Goal: Task Accomplishment & Management: Check status

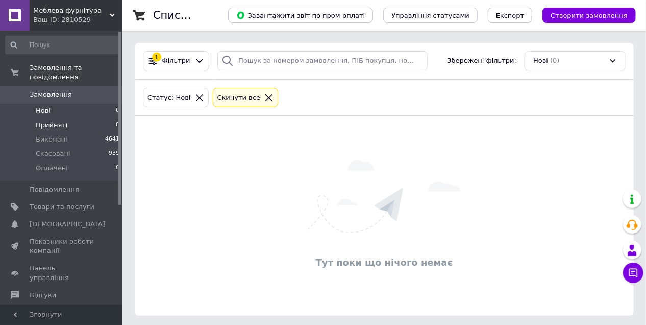
click at [39, 120] on span "Прийняті" at bounding box center [52, 124] width 32 height 9
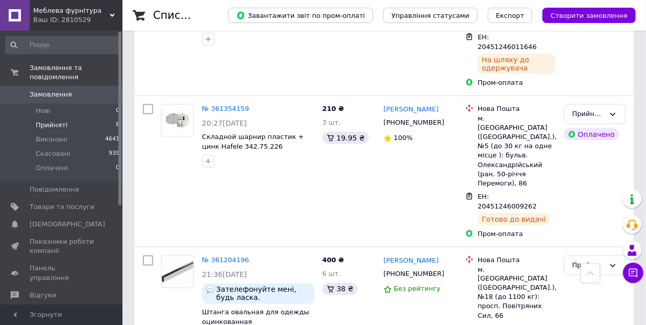
scroll to position [531, 0]
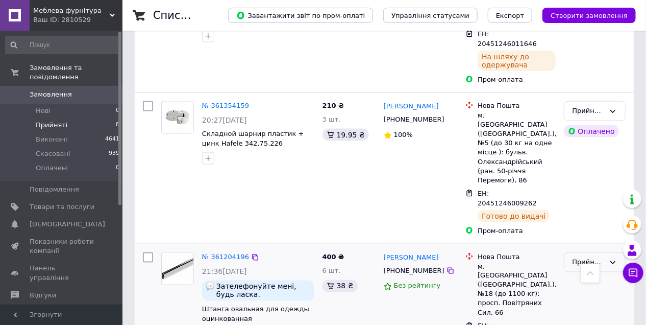
click at [586, 257] on div "Прийнято" at bounding box center [589, 262] width 32 height 11
click at [592, 274] on li "Виконано" at bounding box center [594, 283] width 61 height 19
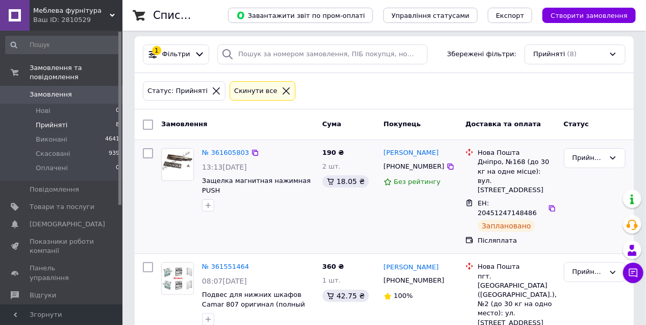
scroll to position [0, 0]
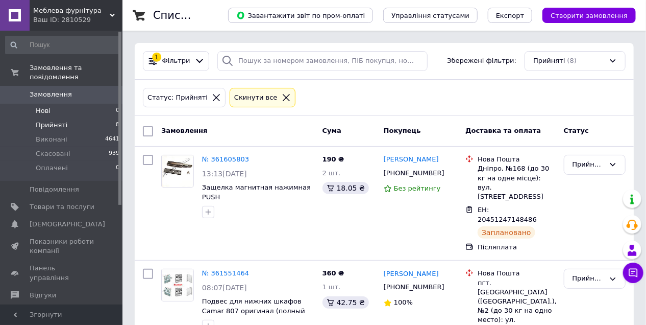
click at [46, 106] on span "Нові" at bounding box center [43, 110] width 15 height 9
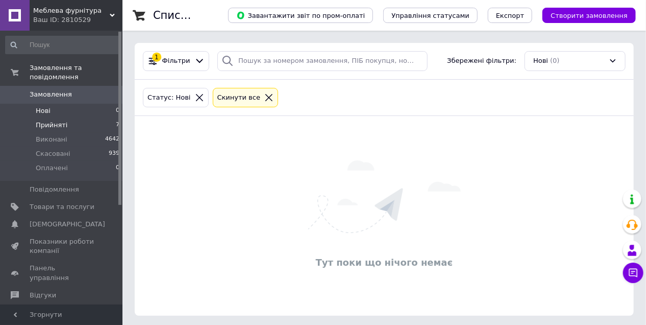
click at [55, 120] on span "Прийняті" at bounding box center [52, 124] width 32 height 9
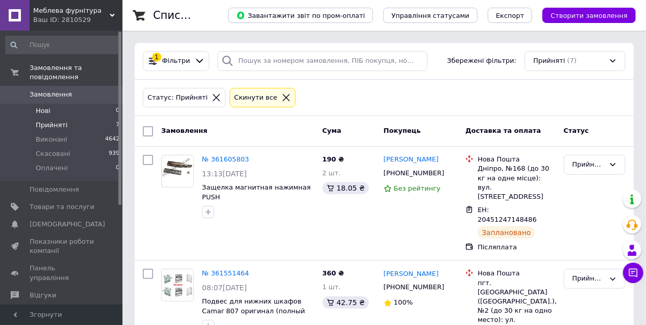
click at [39, 106] on span "Нові" at bounding box center [43, 110] width 15 height 9
